Goal: Information Seeking & Learning: Compare options

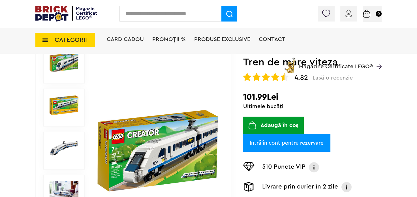
scroll to position [102, 0]
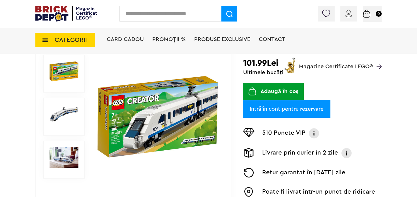
click at [345, 64] on span "Magazine Certificate LEGO®" at bounding box center [336, 62] width 74 height 13
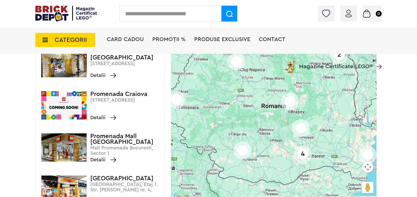
scroll to position [128, 0]
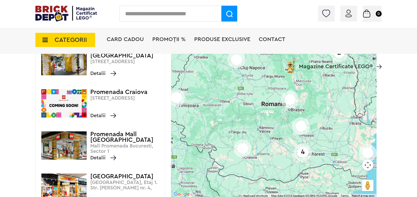
click at [303, 153] on div "4" at bounding box center [303, 152] width 18 height 18
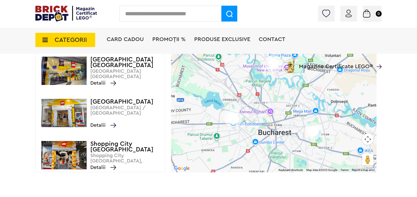
scroll to position [310, 0]
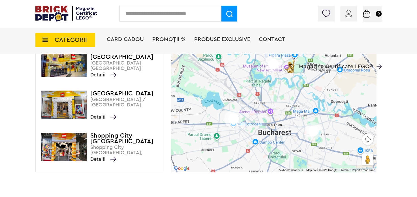
drag, startPoint x: 165, startPoint y: 151, endPoint x: 162, endPoint y: 124, distance: 27.9
click at [162, 124] on div "Mall Moldova Mall Moldova, Șoseaua Păcurari, 121, Iasi, Iasi, 700522 Detalii Pa…" at bounding box center [100, 72] width 130 height 199
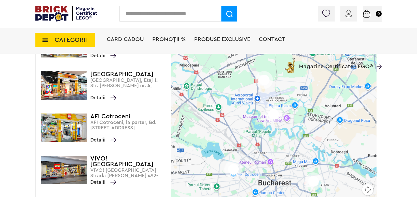
scroll to position [0, 0]
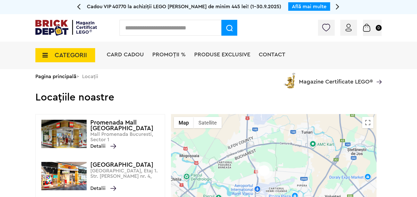
click at [76, 6] on div "Cadou VIP 40770 la achiziții LEGO Harry Potter de minim 445 lei! (1-30.9.2025) …" at bounding box center [208, 7] width 417 height 14
click at [80, 6] on div "Cadou VIP 40770 la achiziții LEGO Harry Potter de minim 445 lei! (1-30.9.2025) …" at bounding box center [208, 7] width 417 height 14
click at [79, 6] on icon at bounding box center [79, 6] width 4 height 10
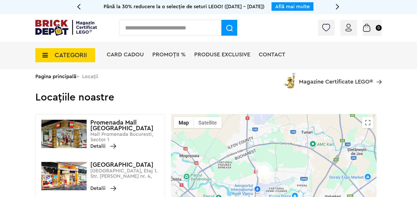
click at [254, 7] on span "Până la 30% reducere la o selecție de seturi LEGO! ([DATE] - [DATE])" at bounding box center [184, 6] width 161 height 5
click at [302, 6] on link "Află mai multe" at bounding box center [292, 6] width 35 height 5
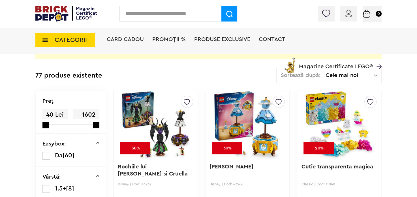
scroll to position [112, 0]
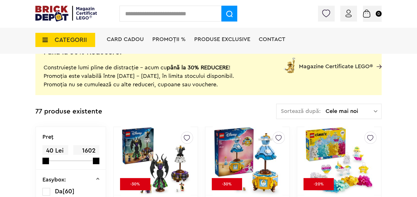
click at [373, 110] on span "Cele mai noi" at bounding box center [350, 111] width 48 height 6
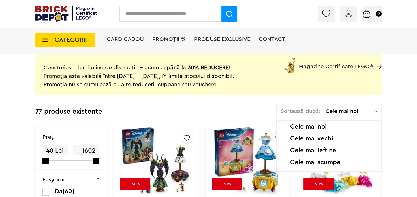
click at [331, 150] on li "Cele mai ieftine" at bounding box center [329, 150] width 102 height 9
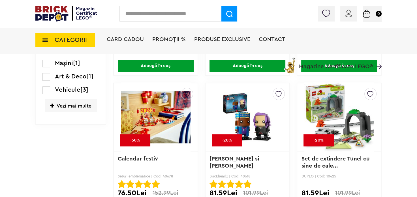
scroll to position [609, 0]
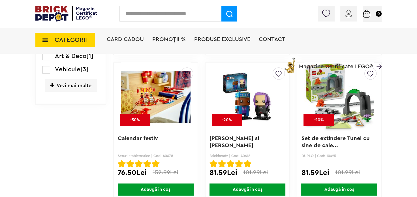
click at [187, 71] on div "Card Cadou PROMOȚII % Produse exclusive Contact Magazine Certificate LEGO®" at bounding box center [244, 49] width 275 height 47
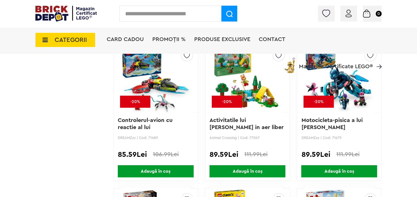
scroll to position [1024, 0]
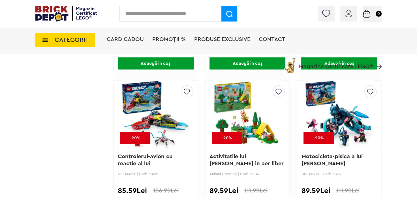
click at [162, 117] on img at bounding box center [156, 114] width 70 height 79
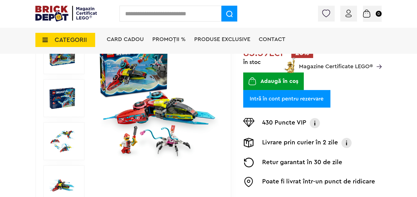
scroll to position [127, 0]
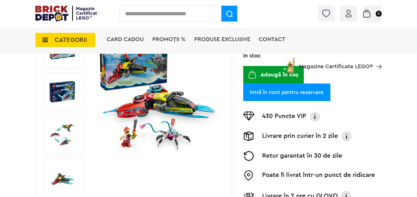
click at [66, 136] on img at bounding box center [62, 134] width 25 height 25
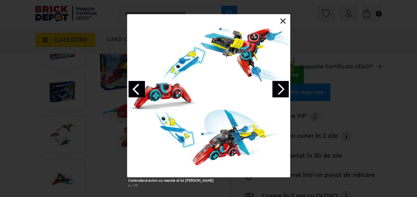
click at [279, 21] on div at bounding box center [208, 95] width 163 height 163
click at [282, 18] on link at bounding box center [283, 21] width 6 height 6
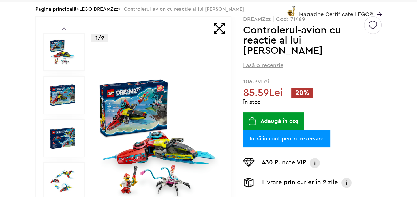
scroll to position [0, 0]
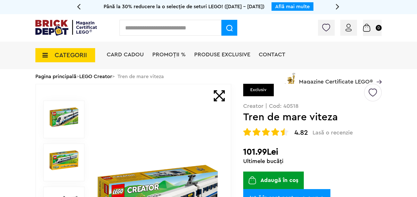
click at [301, 6] on link "Află mai multe" at bounding box center [292, 6] width 35 height 5
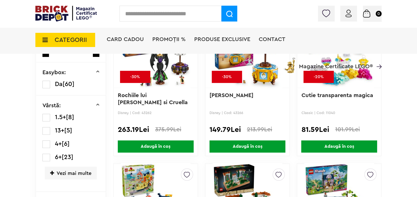
scroll to position [128, 0]
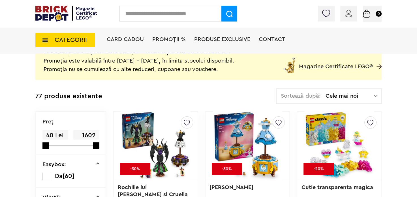
click at [375, 93] on img at bounding box center [376, 96] width 4 height 6
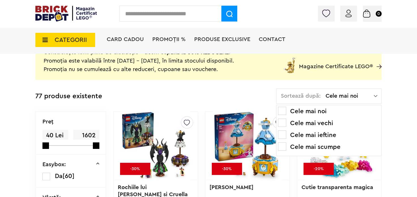
click at [333, 134] on li "Cele mai ieftine" at bounding box center [329, 135] width 102 height 9
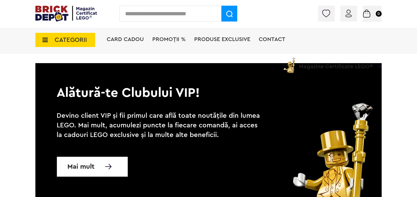
scroll to position [3941, 0]
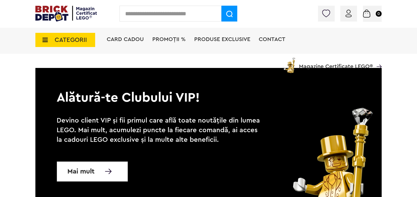
click at [183, 38] on span "PROMOȚII %" at bounding box center [168, 40] width 33 height 6
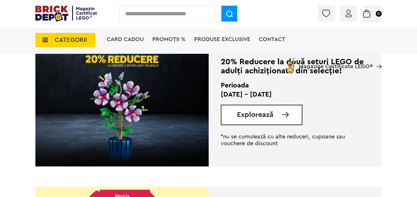
scroll to position [143, 0]
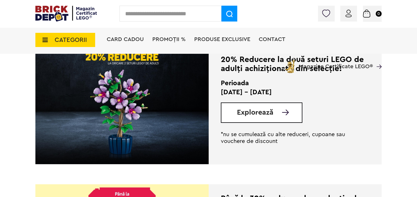
click at [252, 123] on div "Explorează" at bounding box center [262, 112] width 82 height 20
click at [282, 115] on img at bounding box center [285, 113] width 7 height 6
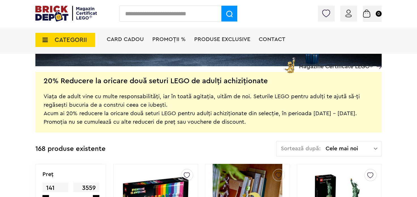
scroll to position [72, 0]
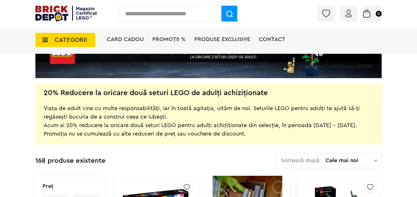
click at [375, 158] on img at bounding box center [376, 161] width 4 height 6
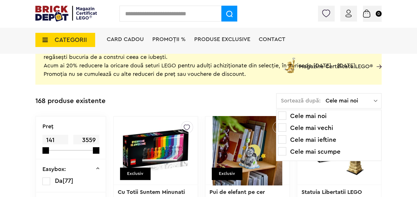
scroll to position [143, 0]
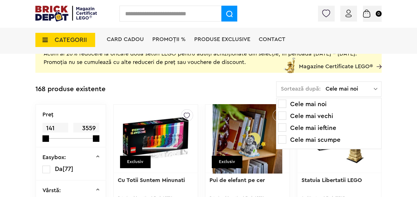
click at [320, 125] on li "Cele mai ieftine" at bounding box center [329, 127] width 102 height 9
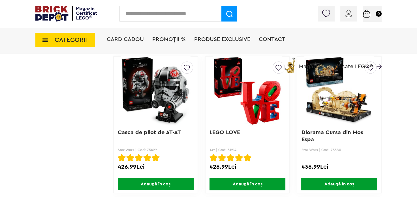
scroll to position [2359, 0]
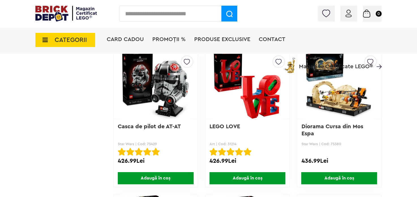
drag, startPoint x: 413, startPoint y: 93, endPoint x: 411, endPoint y: 101, distance: 8.1
click at [411, 101] on div "Cadou VIP 40770 la achiziții LEGO Harry Potter de minim 445 lei! (1-30.9.2025) …" at bounding box center [208, 12] width 417 height 4742
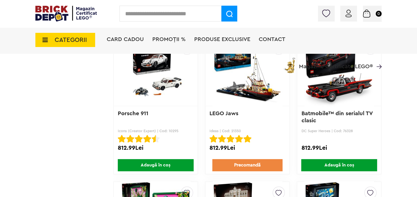
scroll to position [4431, 0]
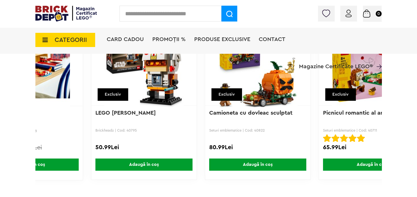
scroll to position [0, 1809]
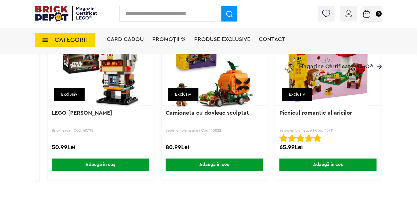
drag, startPoint x: 285, startPoint y: 193, endPoint x: 294, endPoint y: 193, distance: 9.1
click at [294, 193] on div "Creează o listă nouă -20% Controlerul-avion cu reactie al lui Cooper DREAMZzz |…" at bounding box center [208, 111] width 346 height 163
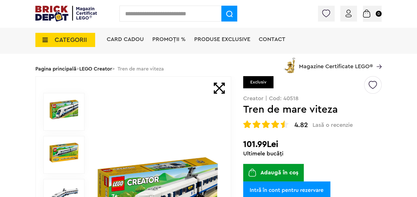
scroll to position [36, 0]
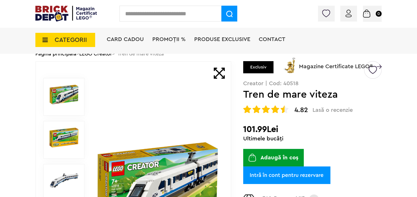
click at [277, 156] on button "Adaugă în coș" at bounding box center [273, 158] width 61 height 18
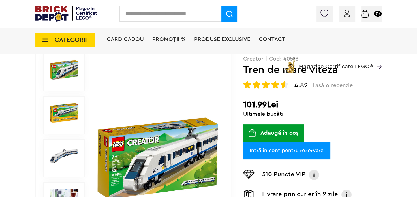
scroll to position [62, 0]
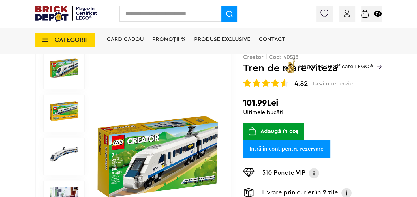
click at [321, 84] on span "Lasă o recenzie" at bounding box center [333, 83] width 40 height 7
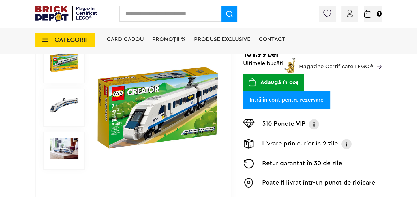
scroll to position [115, 0]
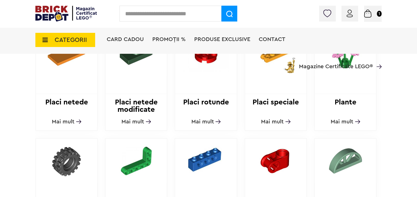
scroll to position [494, 0]
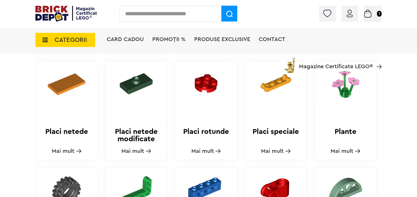
drag, startPoint x: 417, startPoint y: 89, endPoint x: 417, endPoint y: 104, distance: 15.3
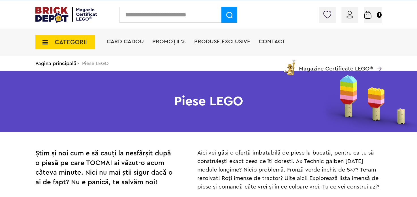
scroll to position [0, 0]
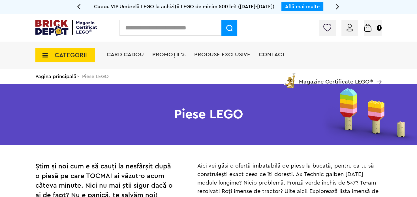
click at [63, 55] on span "CATEGORII" at bounding box center [71, 55] width 32 height 6
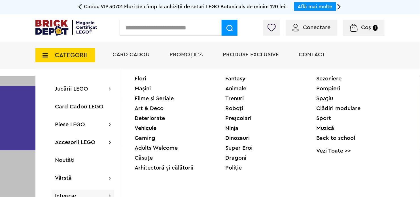
click at [66, 52] on span "CATEGORII" at bounding box center [71, 55] width 32 height 6
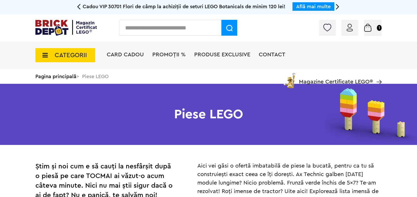
click at [66, 54] on span "CATEGORII" at bounding box center [71, 55] width 32 height 6
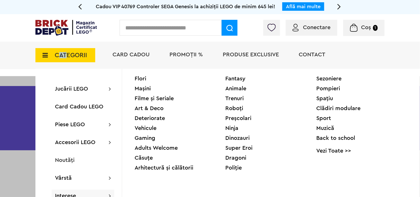
drag, startPoint x: 66, startPoint y: 56, endPoint x: 60, endPoint y: 57, distance: 5.7
click at [60, 57] on span "CATEGORII" at bounding box center [71, 55] width 32 height 6
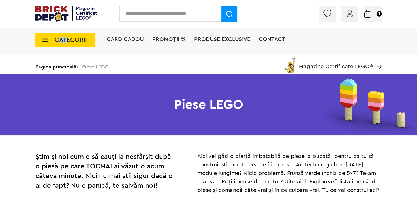
scroll to position [24, 0]
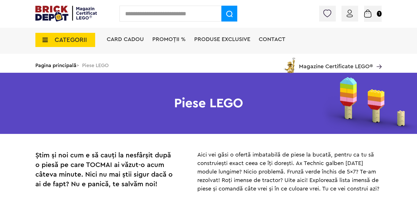
click at [76, 37] on span "CATEGORII" at bounding box center [71, 40] width 32 height 6
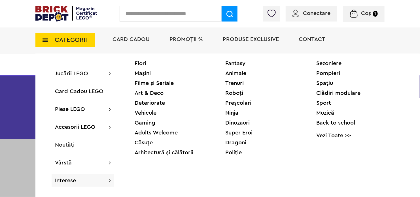
click at [321, 137] on link "Vezi Toate >>" at bounding box center [361, 136] width 91 height 6
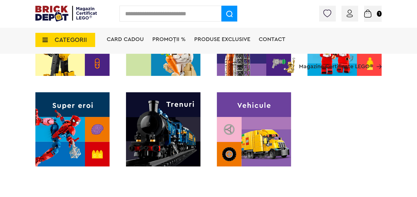
scroll to position [640, 0]
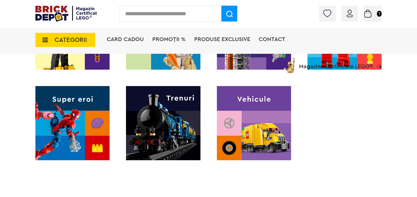
click at [177, 119] on img at bounding box center [163, 123] width 74 height 74
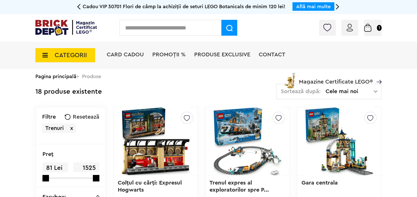
click at [376, 91] on img at bounding box center [376, 92] width 4 height 6
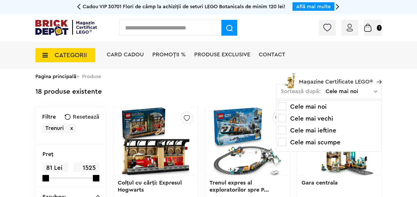
click at [328, 131] on li "Cele mai ieftine" at bounding box center [329, 130] width 102 height 9
